Goal: Browse casually

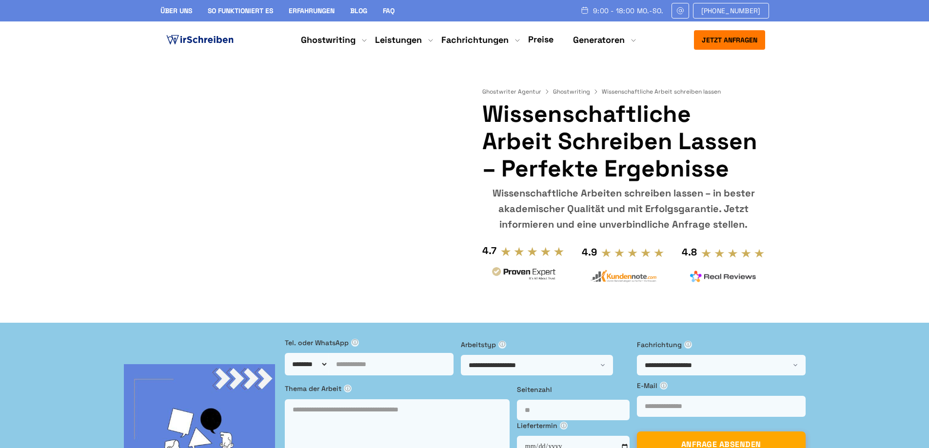
click at [607, 142] on h1 "Wissenschaftliche Arbeit schreiben lassen – perfekte Ergebnisse" at bounding box center [623, 141] width 282 height 82
drag, startPoint x: 723, startPoint y: 88, endPoint x: 423, endPoint y: 75, distance: 300.2
click at [442, 70] on div "Ghostwriter Agentur Ghostwriting Wissenschaftliche Arbeit schreiben lassen Wiss…" at bounding box center [465, 176] width 624 height 235
click at [416, 79] on div at bounding box center [308, 176] width 311 height 235
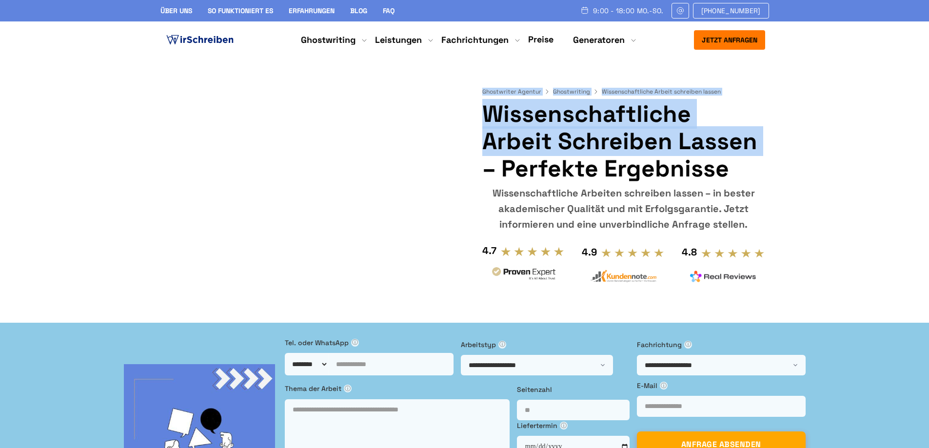
drag, startPoint x: 457, startPoint y: 79, endPoint x: 773, endPoint y: 207, distance: 340.8
click at [768, 175] on div "Ghostwriter Agentur Ghostwriting Wissenschaftliche Arbeit schreiben lassen Wiss…" at bounding box center [465, 176] width 624 height 235
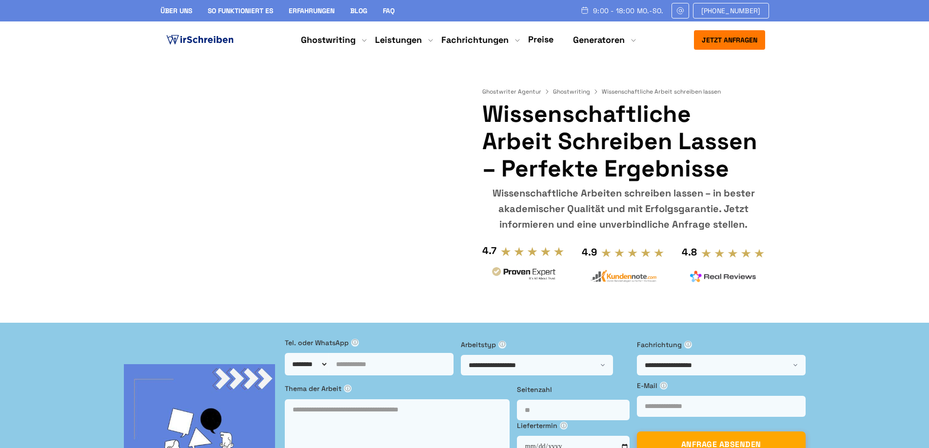
click at [776, 212] on div "Ghostwriter Agentur Ghostwriting Wissenschaftliche Arbeit schreiben lassen Wiss…" at bounding box center [465, 176] width 624 height 235
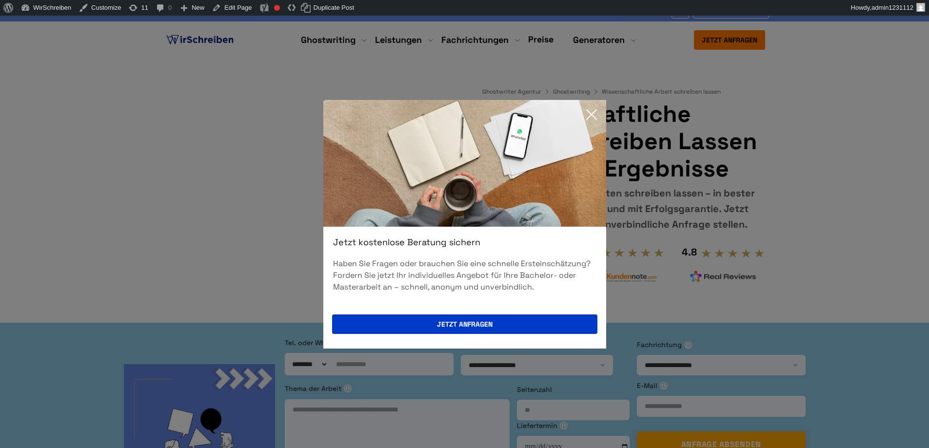
click at [592, 115] on icon at bounding box center [592, 115] width 10 height 10
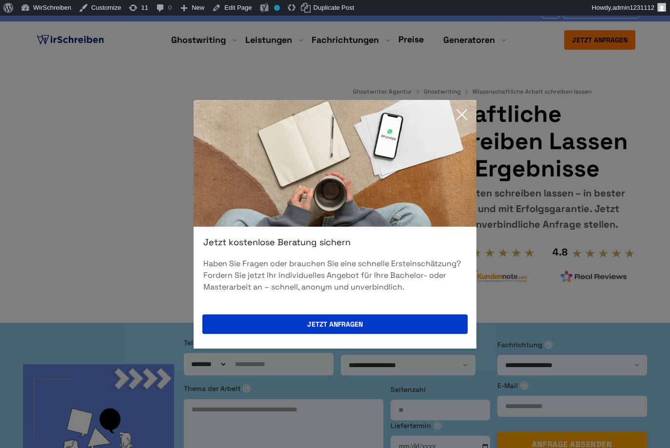
click at [465, 118] on icon at bounding box center [462, 115] width 10 height 10
